Goal: Task Accomplishment & Management: Use online tool/utility

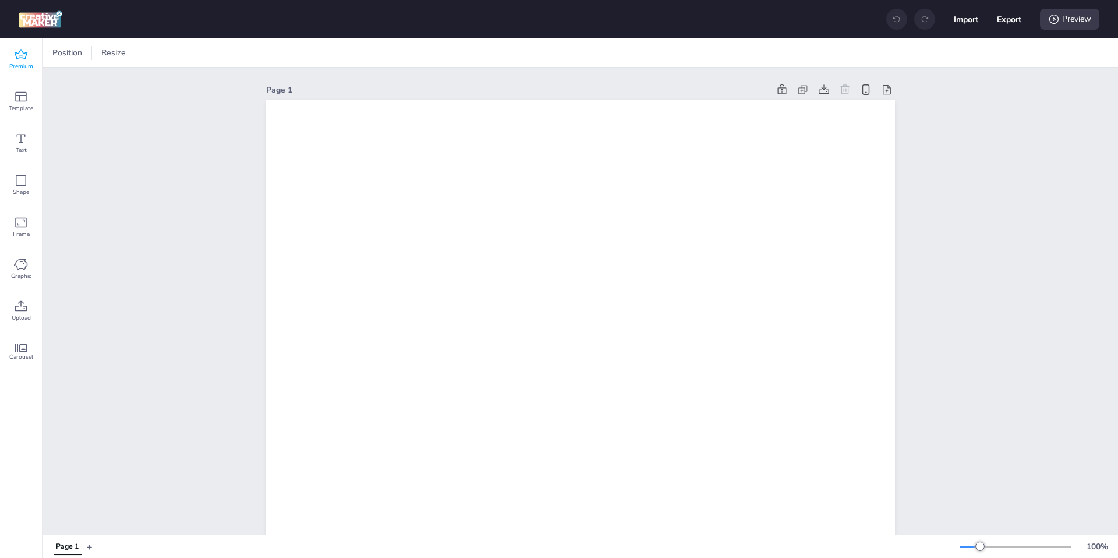
click at [23, 62] on span "Premium" at bounding box center [21, 66] width 24 height 9
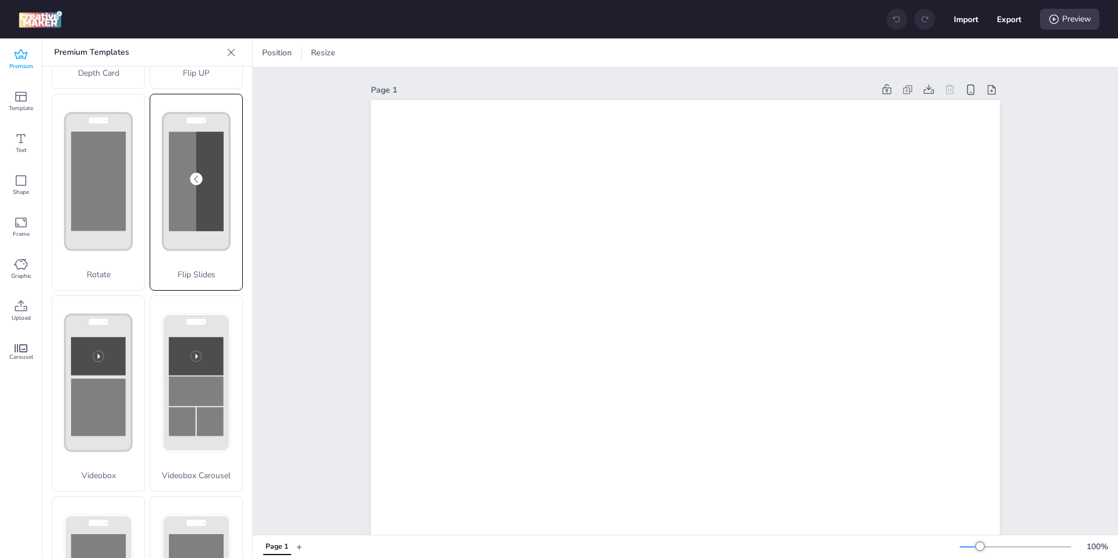
scroll to position [149, 0]
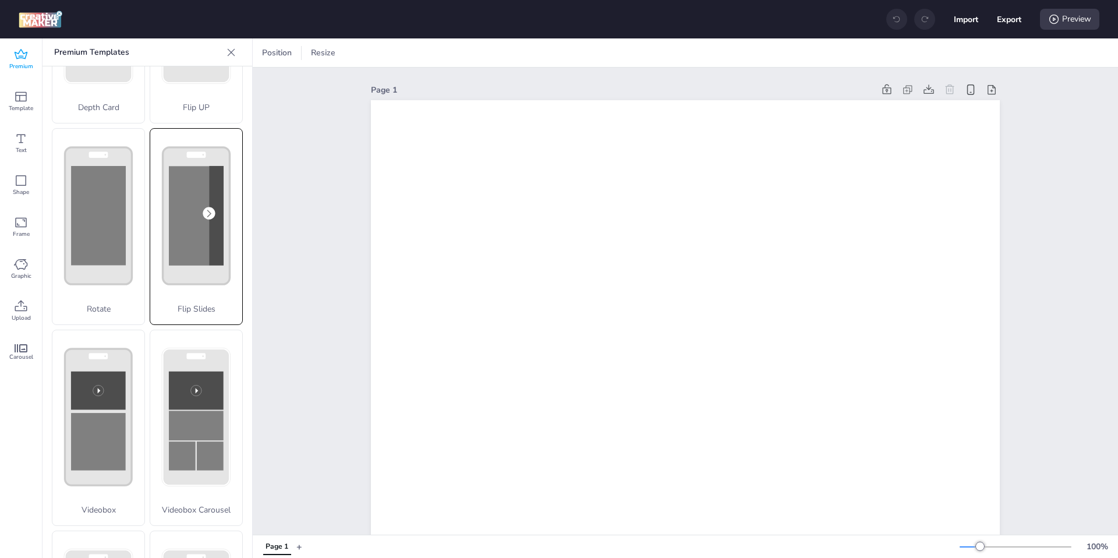
click at [207, 277] on rect at bounding box center [196, 215] width 67 height 137
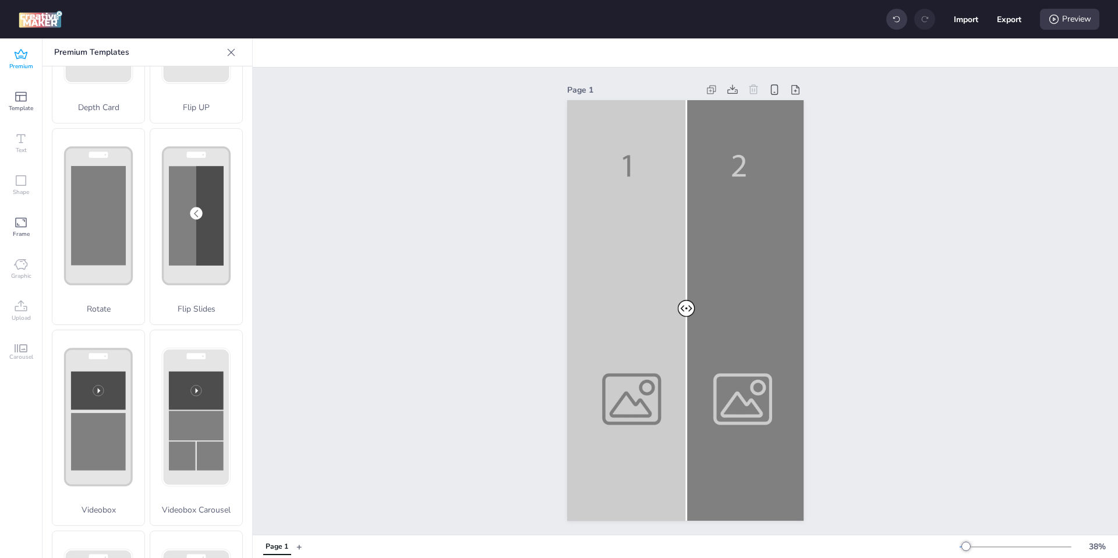
scroll to position [0, 0]
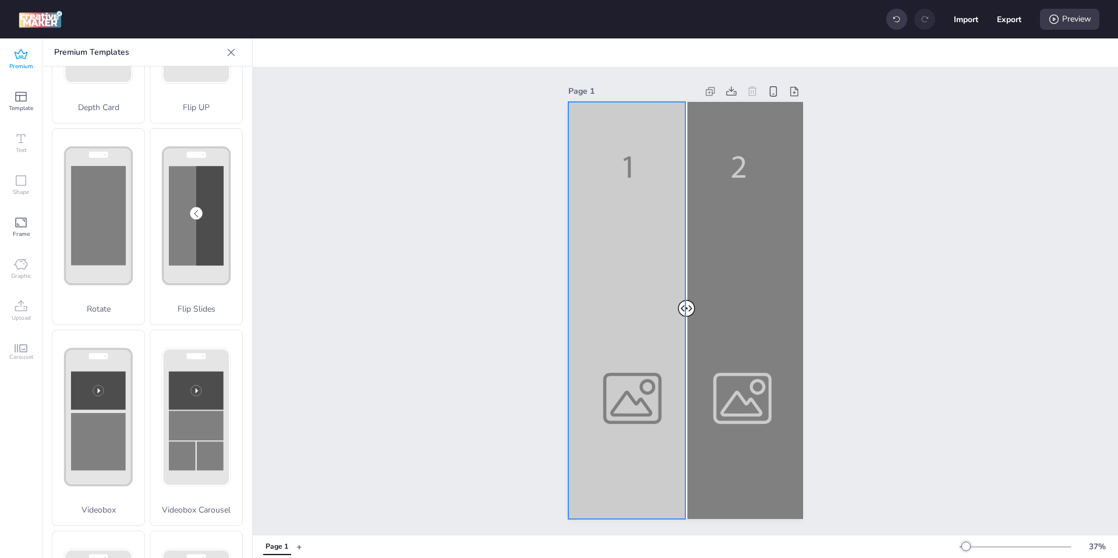
click at [634, 251] on div at bounding box center [685, 310] width 235 height 417
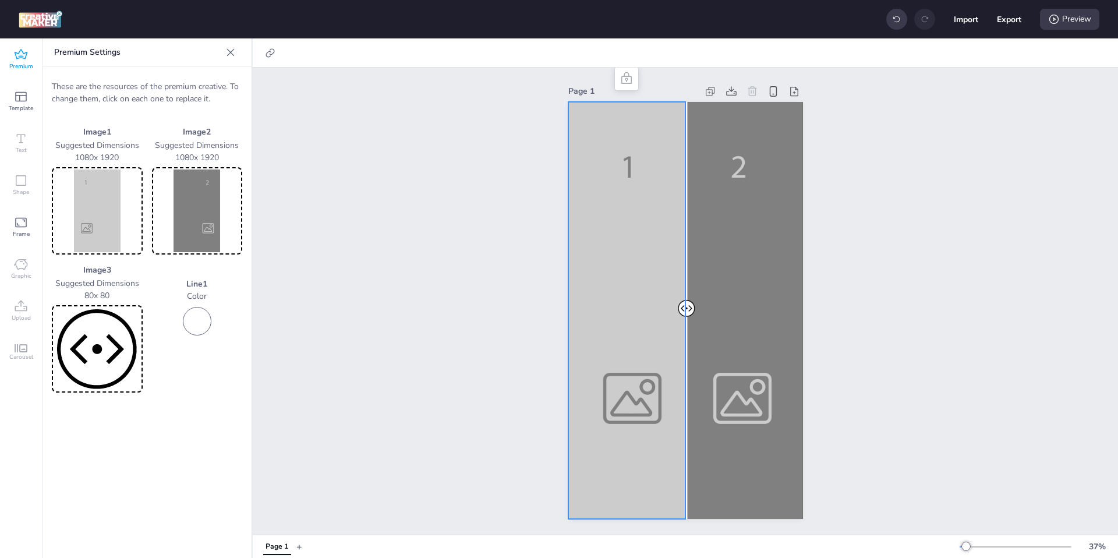
click at [104, 217] on img at bounding box center [97, 210] width 86 height 83
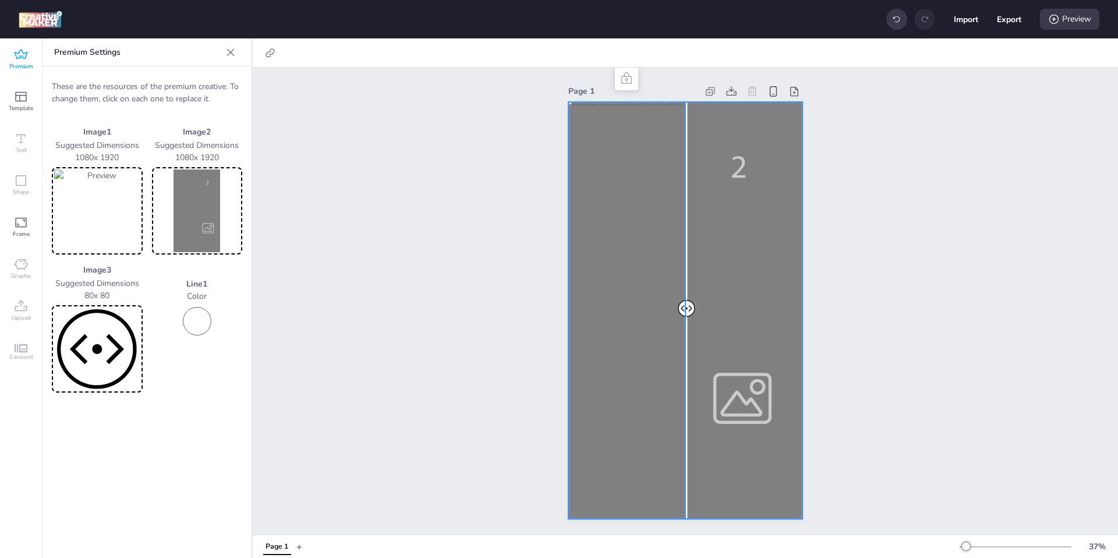
click at [733, 314] on div at bounding box center [685, 310] width 235 height 417
click at [194, 218] on img at bounding box center [197, 210] width 86 height 83
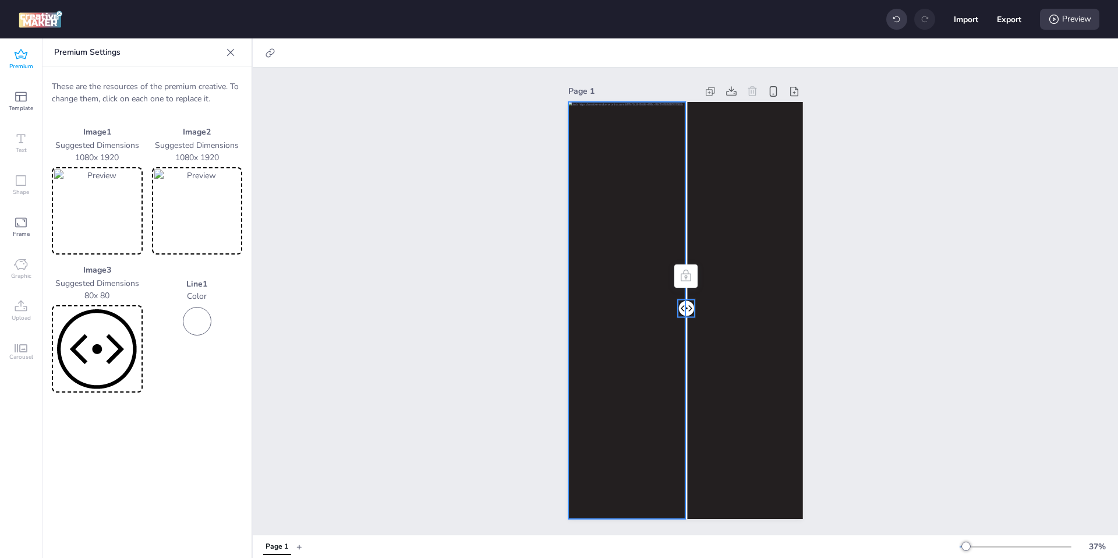
drag, startPoint x: 684, startPoint y: 307, endPoint x: 630, endPoint y: 309, distance: 53.6
click at [630, 102] on div at bounding box center [685, 102] width 235 height 0
click at [614, 345] on div at bounding box center [685, 310] width 235 height 417
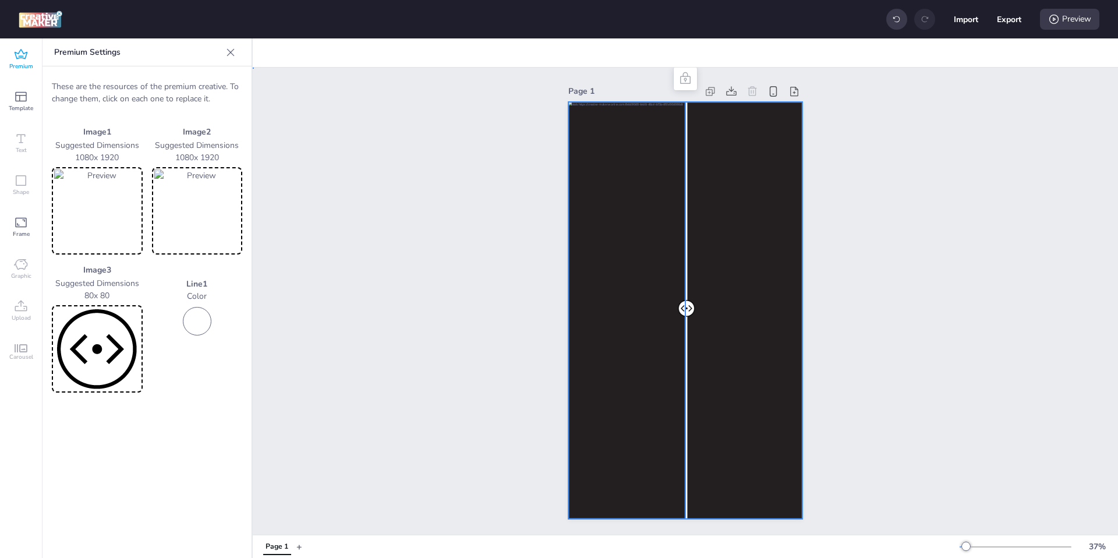
click at [744, 335] on div at bounding box center [685, 310] width 235 height 417
click at [273, 54] on icon at bounding box center [270, 53] width 12 height 12
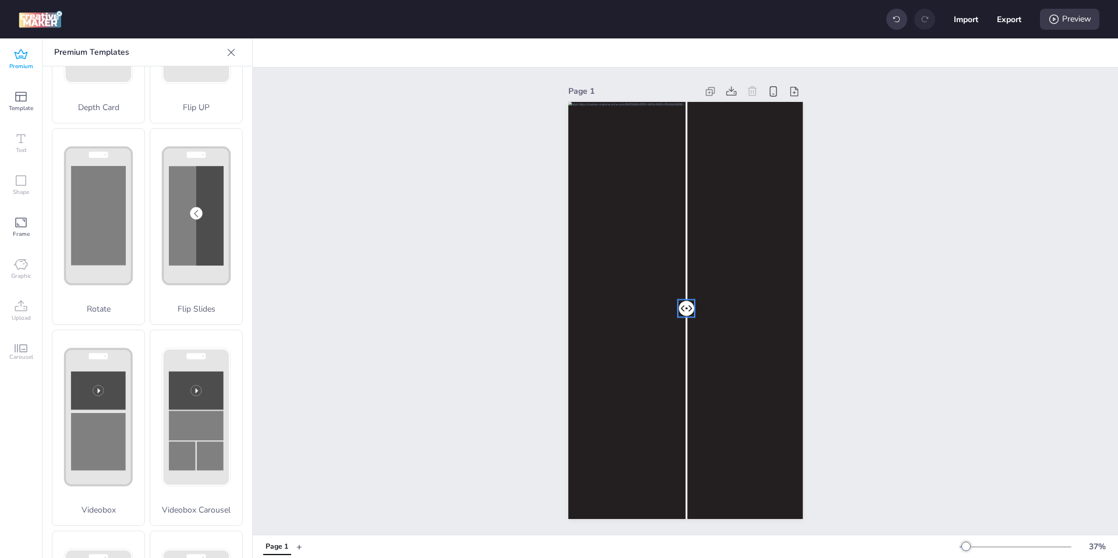
click at [689, 305] on div at bounding box center [686, 307] width 17 height 17
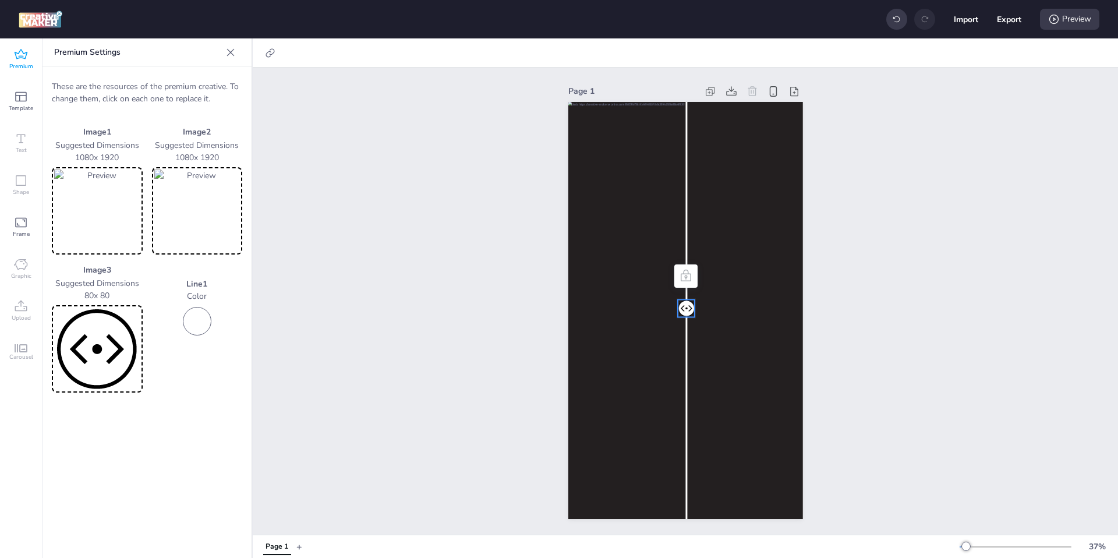
click at [689, 309] on div at bounding box center [686, 307] width 17 height 17
drag, startPoint x: 685, startPoint y: 305, endPoint x: 709, endPoint y: 303, distance: 23.4
click at [708, 303] on div at bounding box center [694, 301] width 32 height 32
drag, startPoint x: 719, startPoint y: 300, endPoint x: 906, endPoint y: 405, distance: 214.1
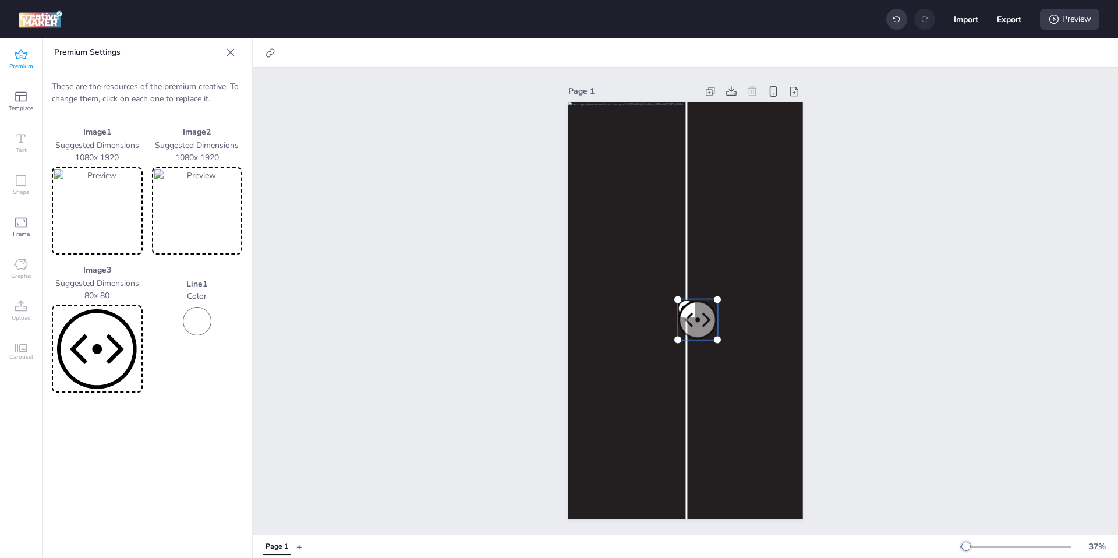
click at [906, 406] on div "Page 1" at bounding box center [685, 301] width 865 height 467
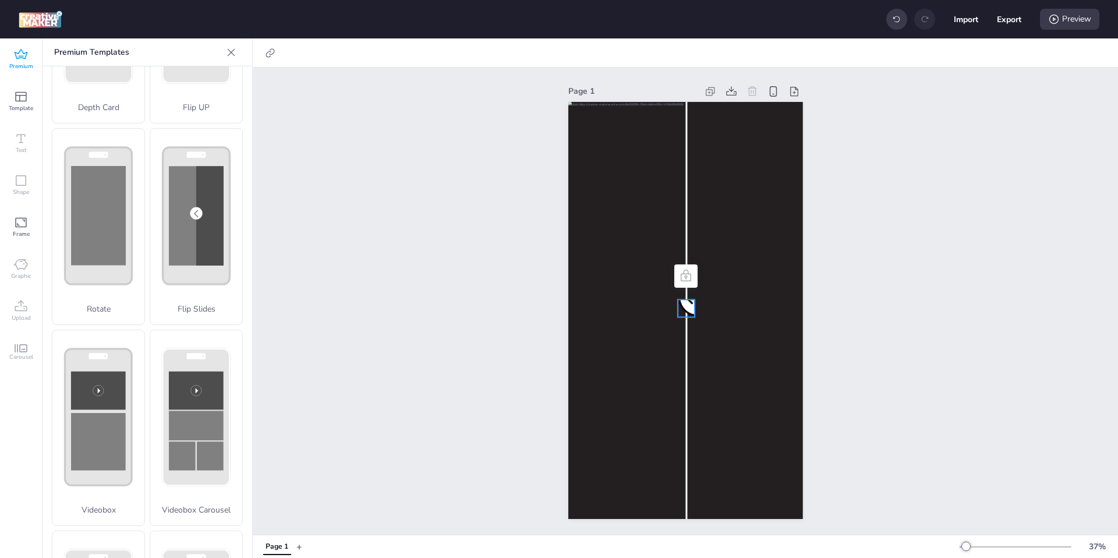
click at [687, 311] on div at bounding box center [698, 297] width 40 height 40
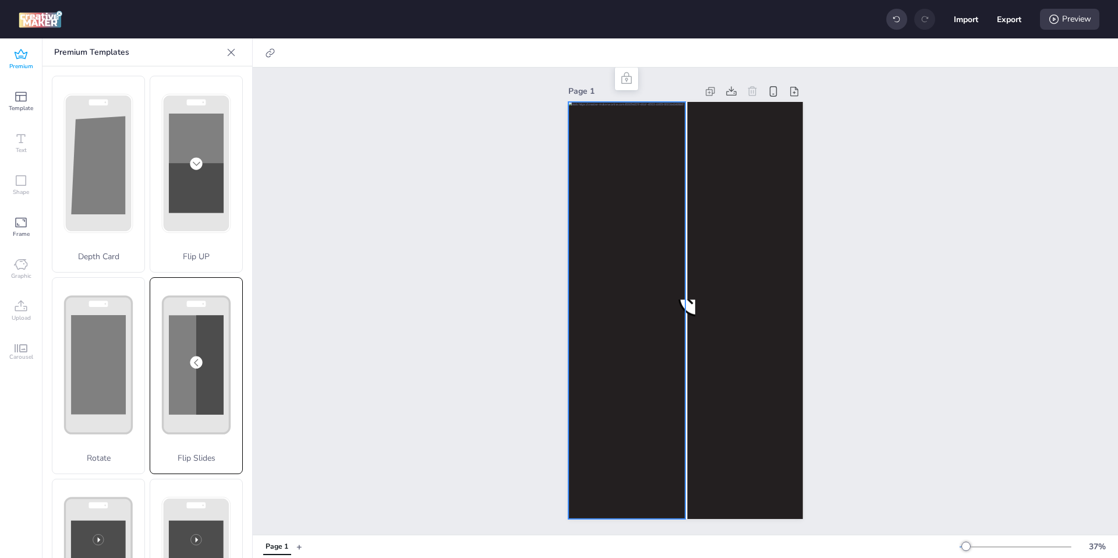
click at [198, 365] on div "Flip Slides" at bounding box center [196, 375] width 93 height 197
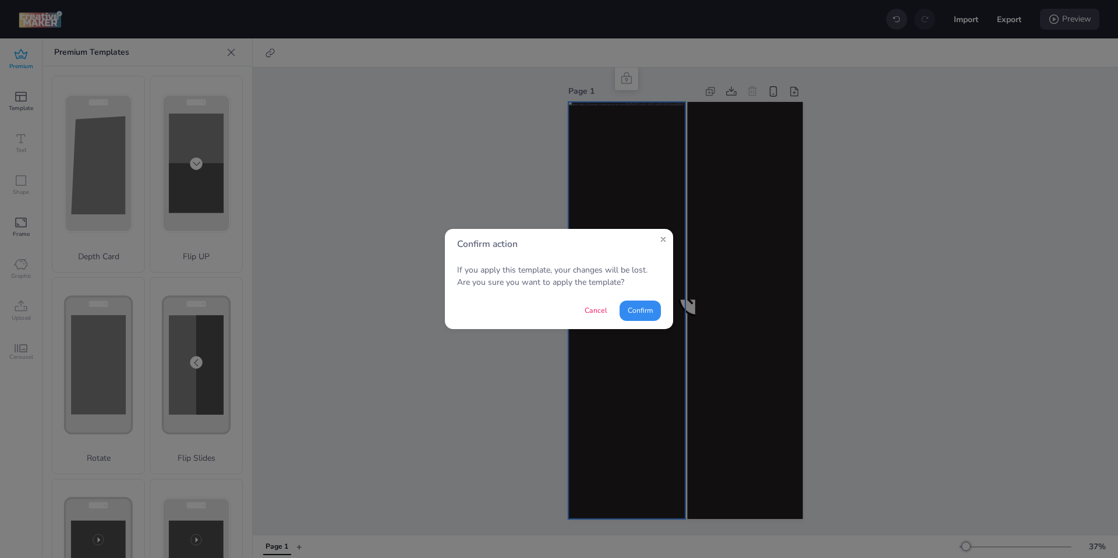
click at [637, 310] on button "Confirm" at bounding box center [640, 310] width 41 height 20
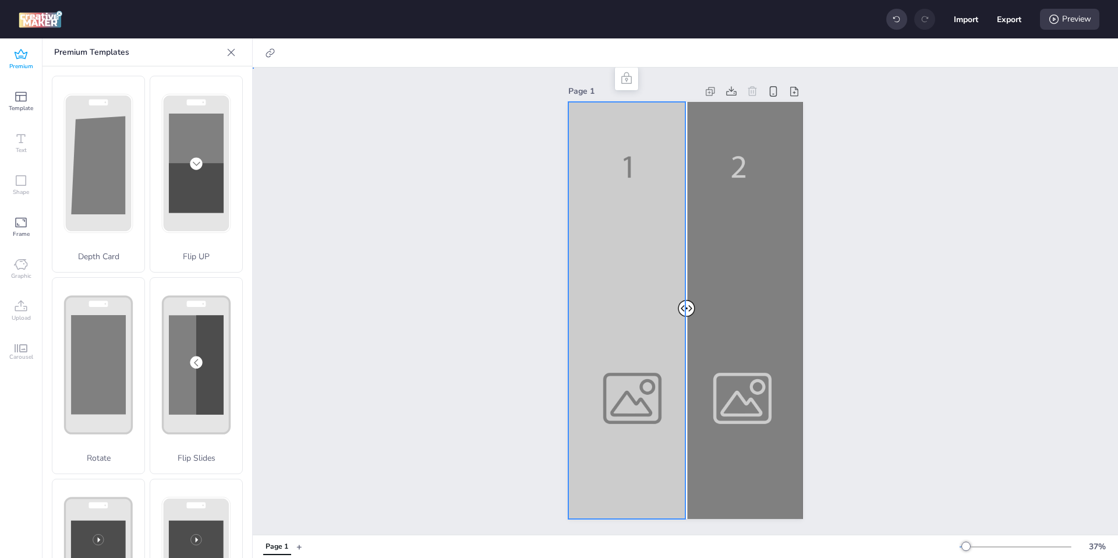
click at [631, 317] on div at bounding box center [685, 310] width 235 height 417
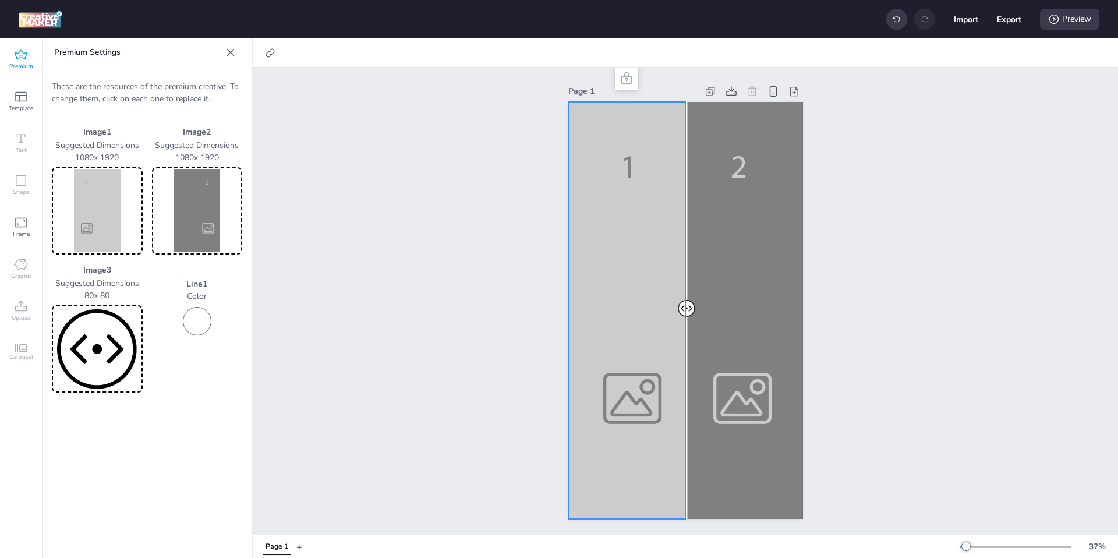
click at [115, 218] on img at bounding box center [97, 210] width 86 height 83
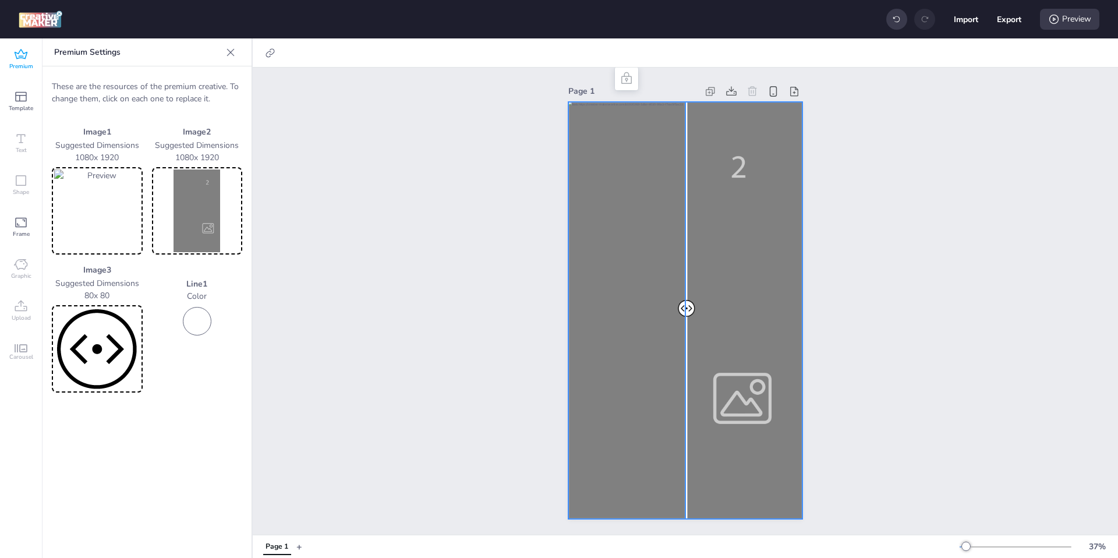
click at [738, 376] on div at bounding box center [685, 310] width 235 height 417
click at [181, 222] on img at bounding box center [197, 210] width 86 height 83
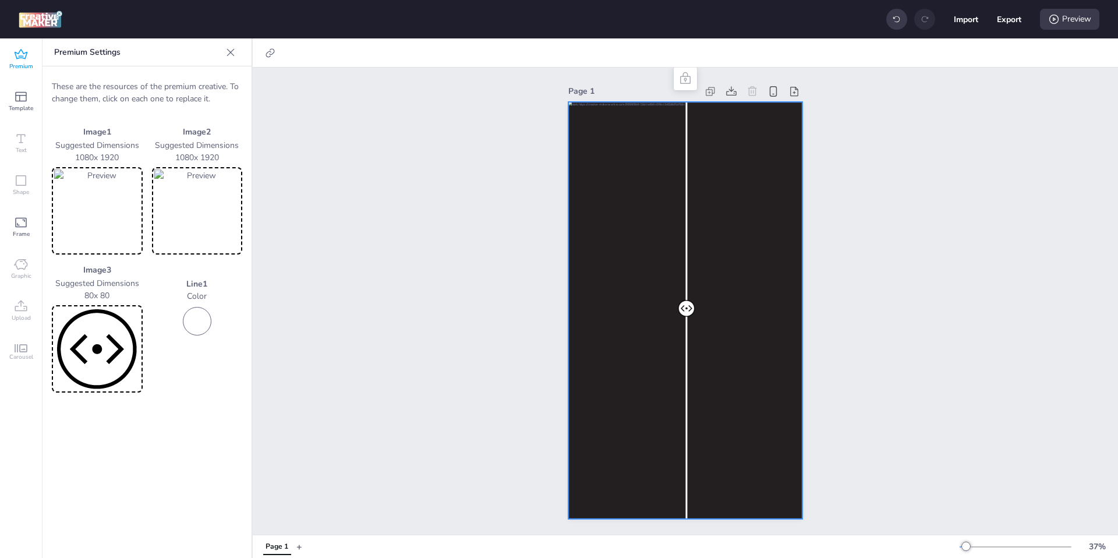
click at [218, 215] on img at bounding box center [197, 210] width 86 height 83
drag, startPoint x: 688, startPoint y: 309, endPoint x: 754, endPoint y: 313, distance: 65.9
click at [754, 102] on div at bounding box center [685, 102] width 235 height 0
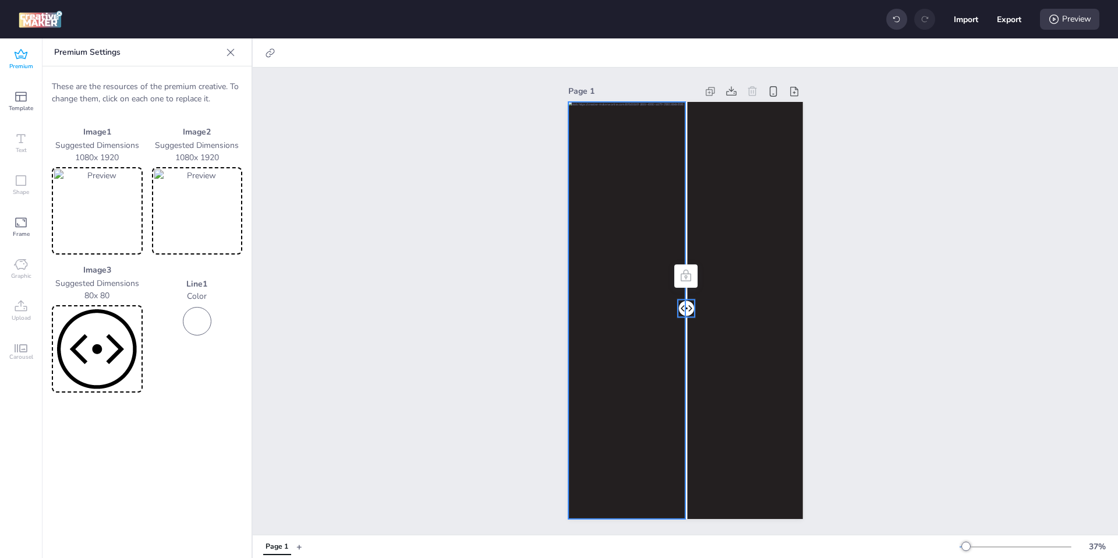
click at [632, 223] on div at bounding box center [685, 310] width 235 height 417
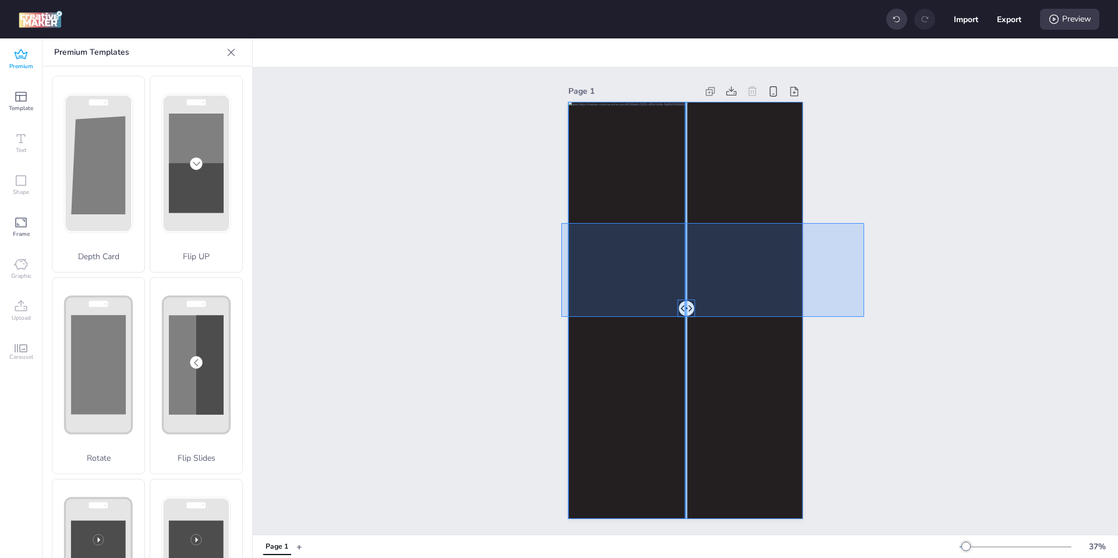
drag, startPoint x: 864, startPoint y: 317, endPoint x: 559, endPoint y: 221, distance: 319.9
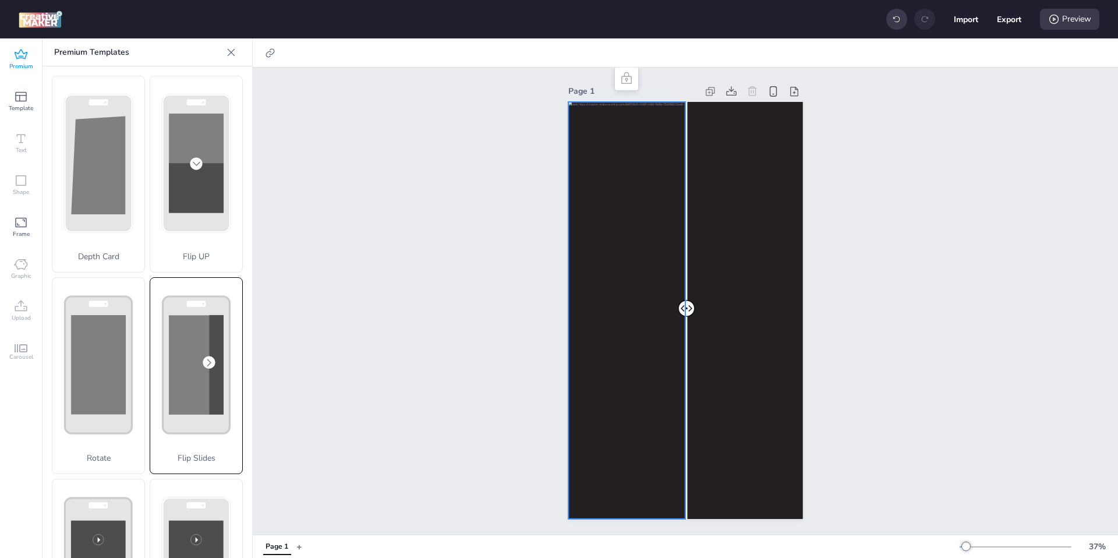
click at [172, 433] on icon at bounding box center [196, 364] width 69 height 139
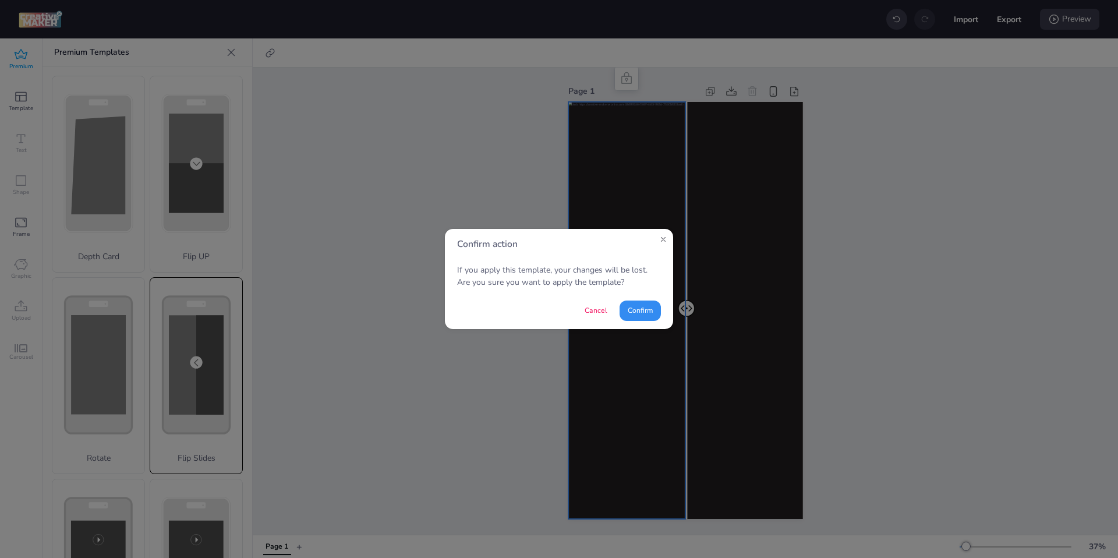
click at [638, 307] on button "Confirm" at bounding box center [640, 310] width 41 height 20
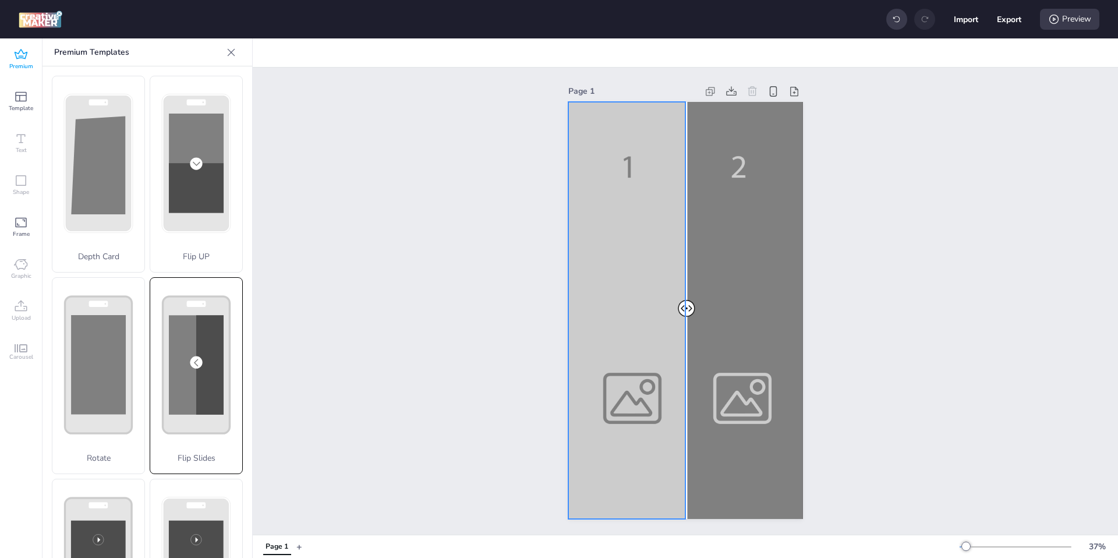
click at [633, 321] on div at bounding box center [685, 310] width 235 height 417
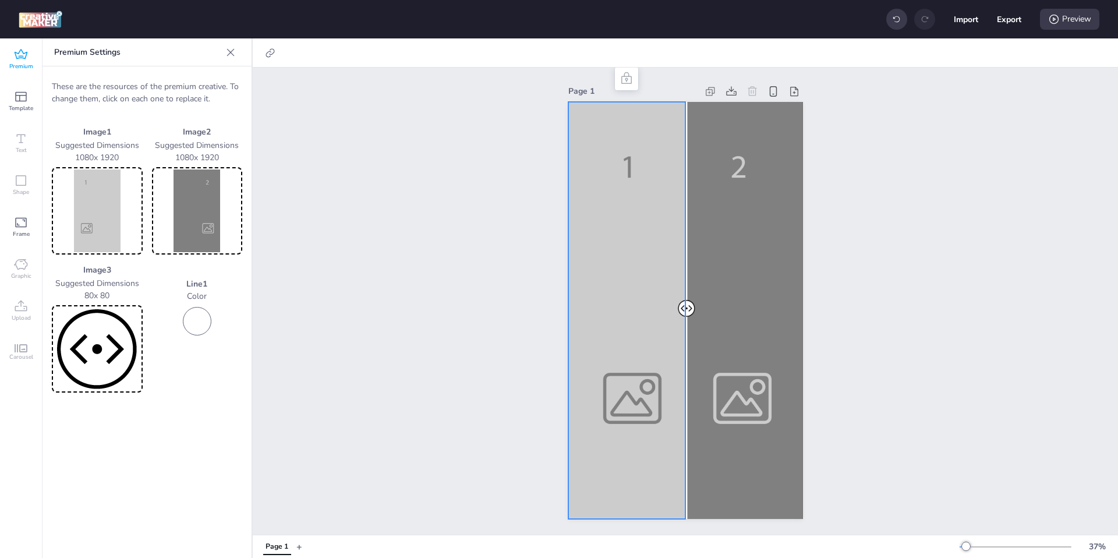
click at [91, 213] on img at bounding box center [97, 210] width 86 height 83
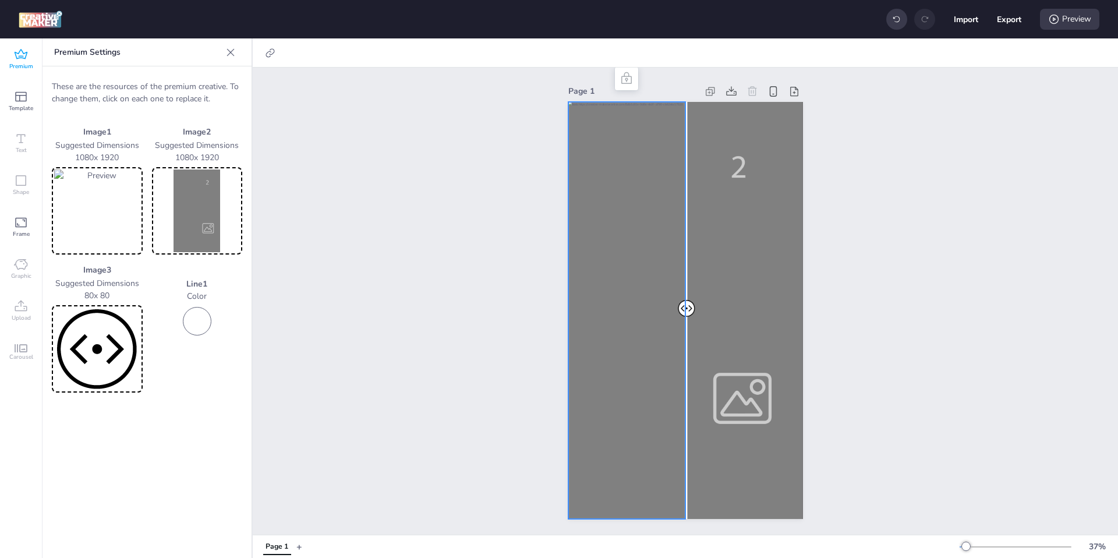
click at [127, 208] on img at bounding box center [97, 210] width 86 height 83
click at [741, 336] on div at bounding box center [685, 310] width 235 height 417
click at [740, 285] on div at bounding box center [685, 310] width 235 height 417
click at [724, 384] on div at bounding box center [685, 310] width 235 height 417
click at [170, 207] on img at bounding box center [197, 210] width 86 height 83
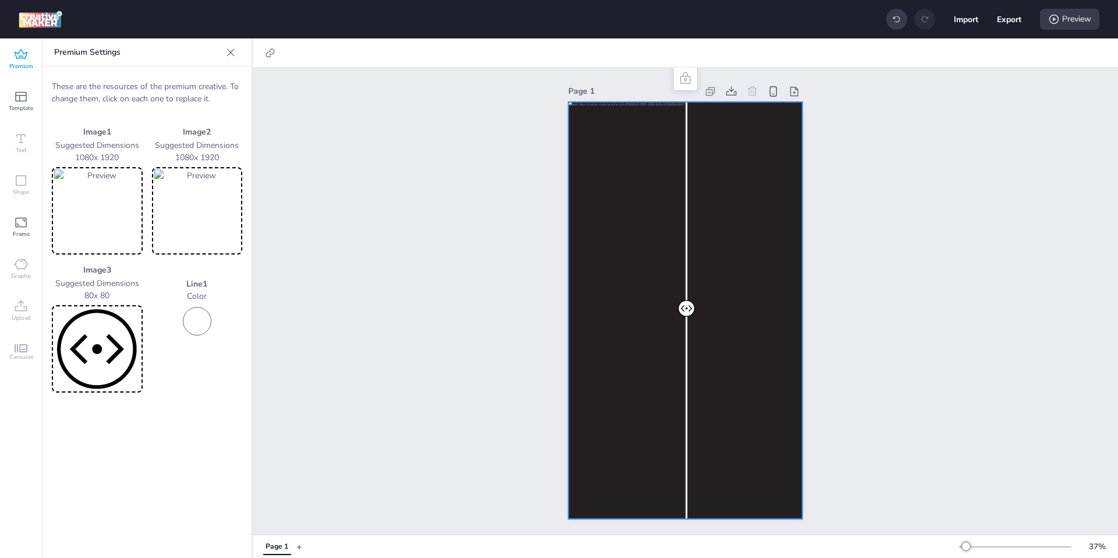
click at [722, 174] on div at bounding box center [685, 310] width 235 height 417
click at [273, 49] on icon at bounding box center [270, 53] width 12 height 12
click at [224, 83] on span "Activate hyperlink" at bounding box center [194, 82] width 65 height 12
click at [155, 83] on input "Activate hyperlink" at bounding box center [151, 87] width 8 height 8
checkbox input "true"
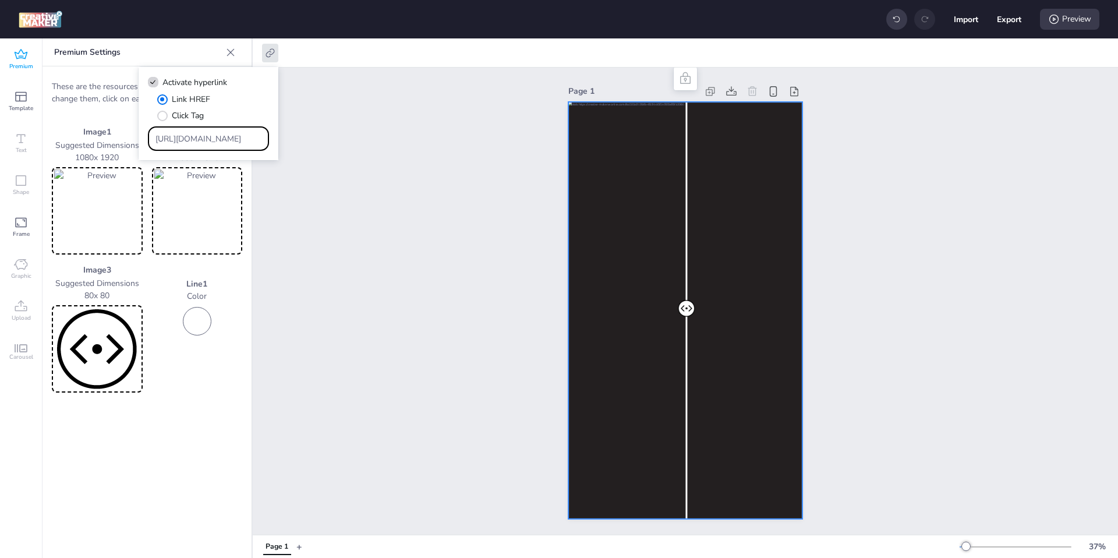
drag, startPoint x: 228, startPoint y: 140, endPoint x: 148, endPoint y: 138, distance: 79.2
click at [148, 138] on div "[URL][DOMAIN_NAME]" at bounding box center [208, 138] width 121 height 24
paste input "[DOMAIN_NAME]/ddm/trackclk/N1957659.3999883WORTISE/B34263623.430284439;dc_trk_a…"
type input "https://[DOMAIN_NAME]/ddm/trackclk/N1957659.3999883WORTISE/B34263623.430284439;…"
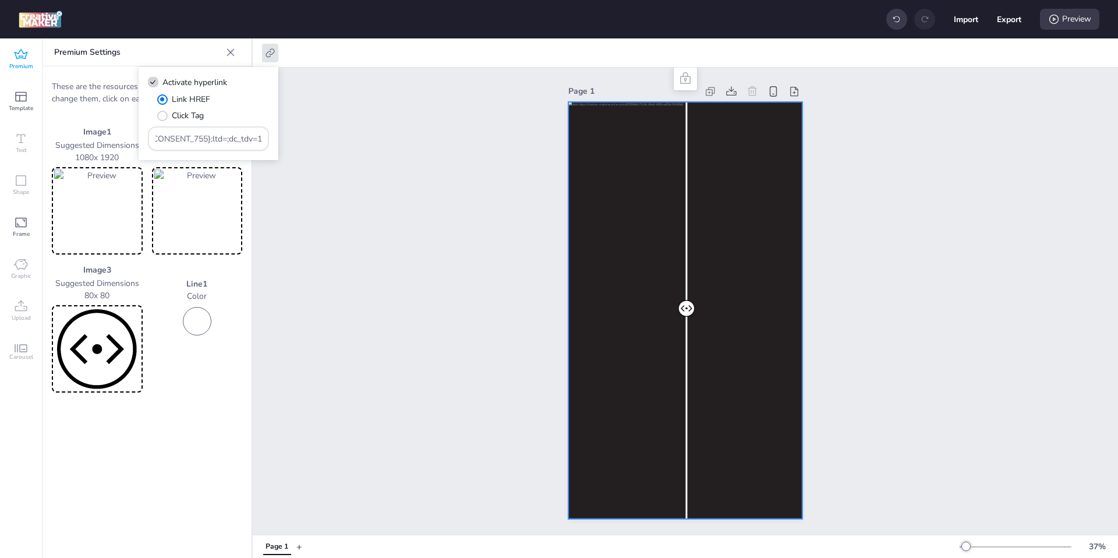
scroll to position [0, 0]
click at [374, 165] on div "Page 1" at bounding box center [685, 301] width 865 height 467
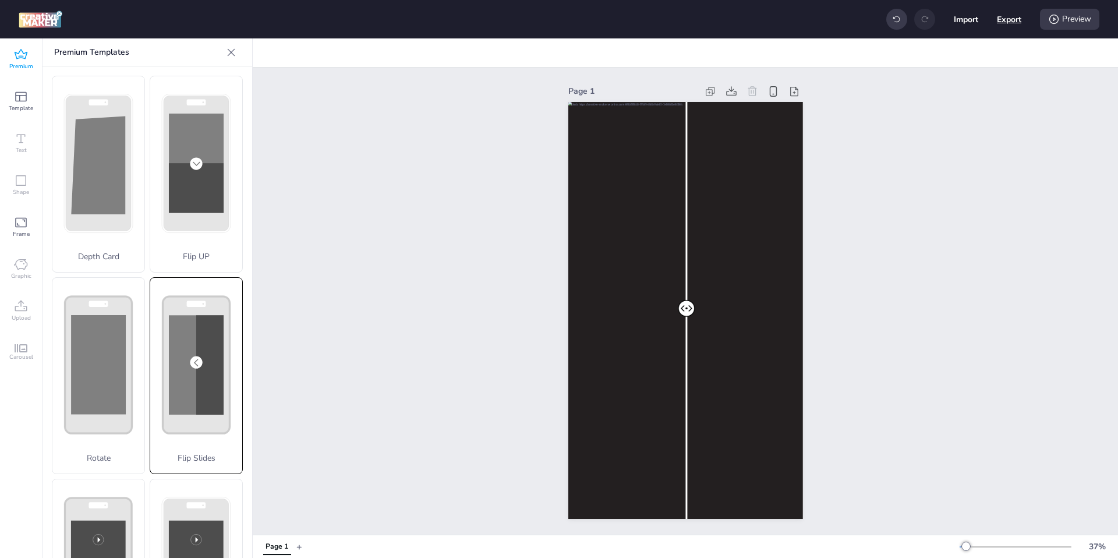
click at [1003, 23] on button "Export" at bounding box center [1009, 19] width 24 height 24
select select "html"
click at [956, 94] on button "Download" at bounding box center [957, 94] width 109 height 23
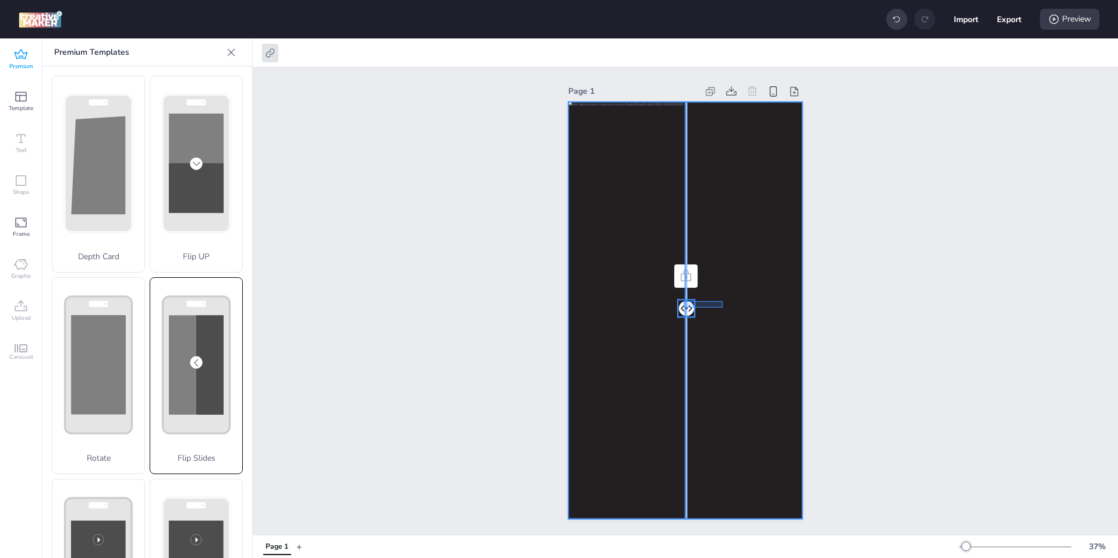
drag, startPoint x: 684, startPoint y: 307, endPoint x: 725, endPoint y: 303, distance: 41.5
click at [725, 102] on div at bounding box center [685, 102] width 235 height 0
